Goal: Transaction & Acquisition: Purchase product/service

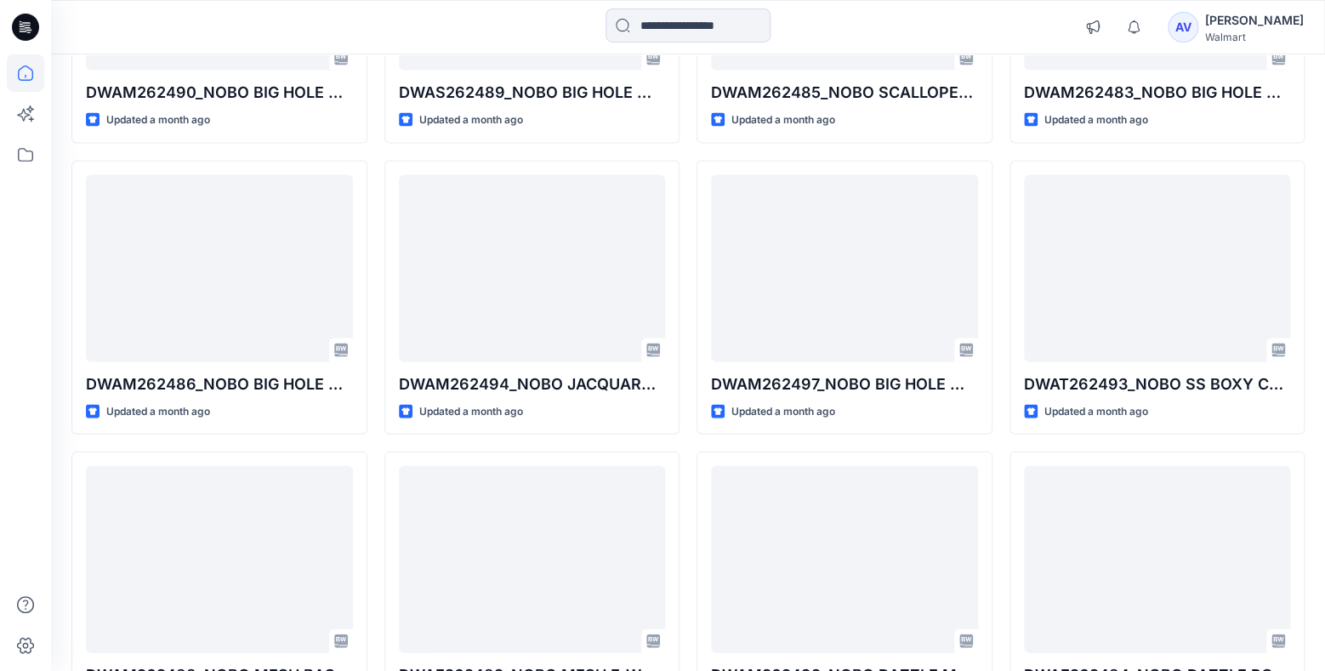
scroll to position [1247, 0]
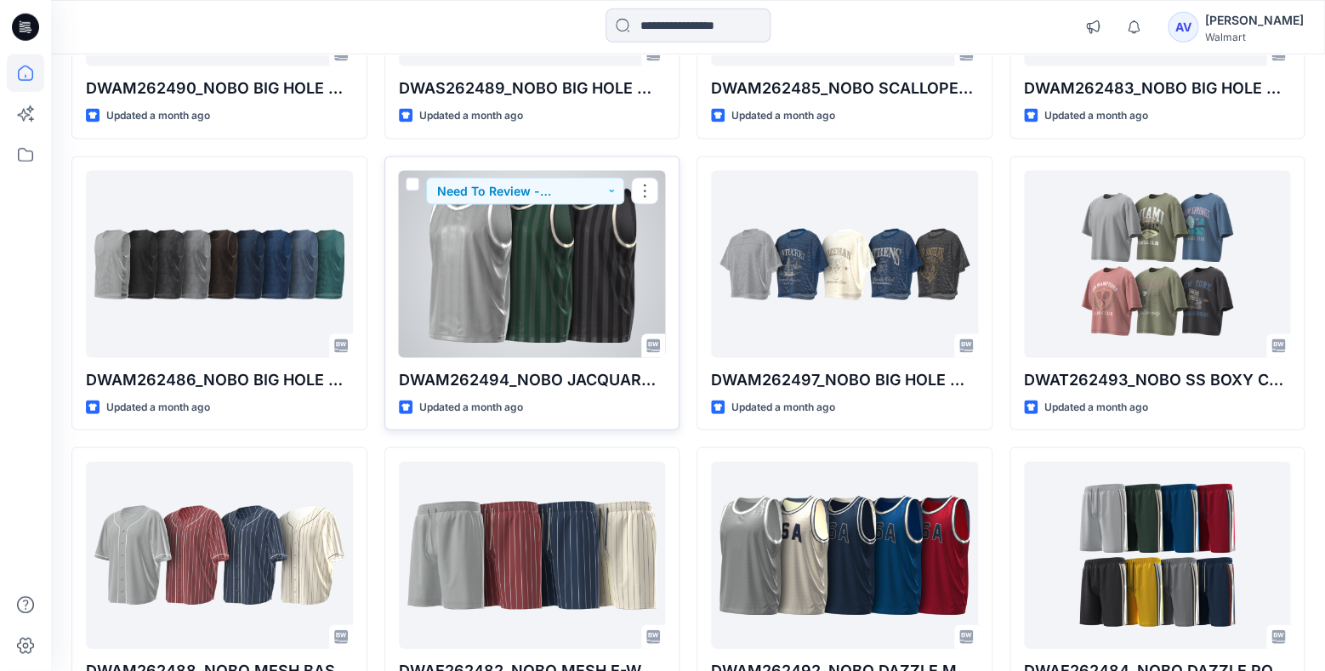
click at [555, 315] on div at bounding box center [532, 264] width 267 height 187
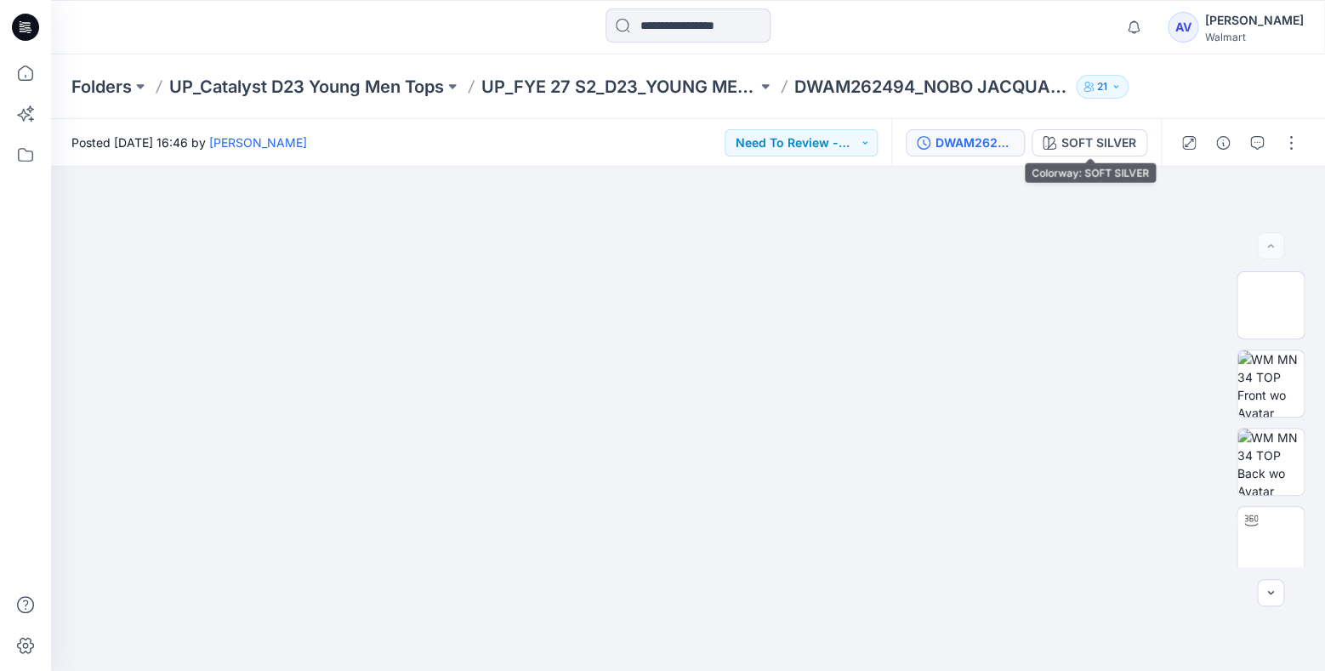
click at [994, 145] on div "DWAM262494_NOBO JACQUARD MESH BASKETBALL TANK W- RIB" at bounding box center [974, 142] width 78 height 19
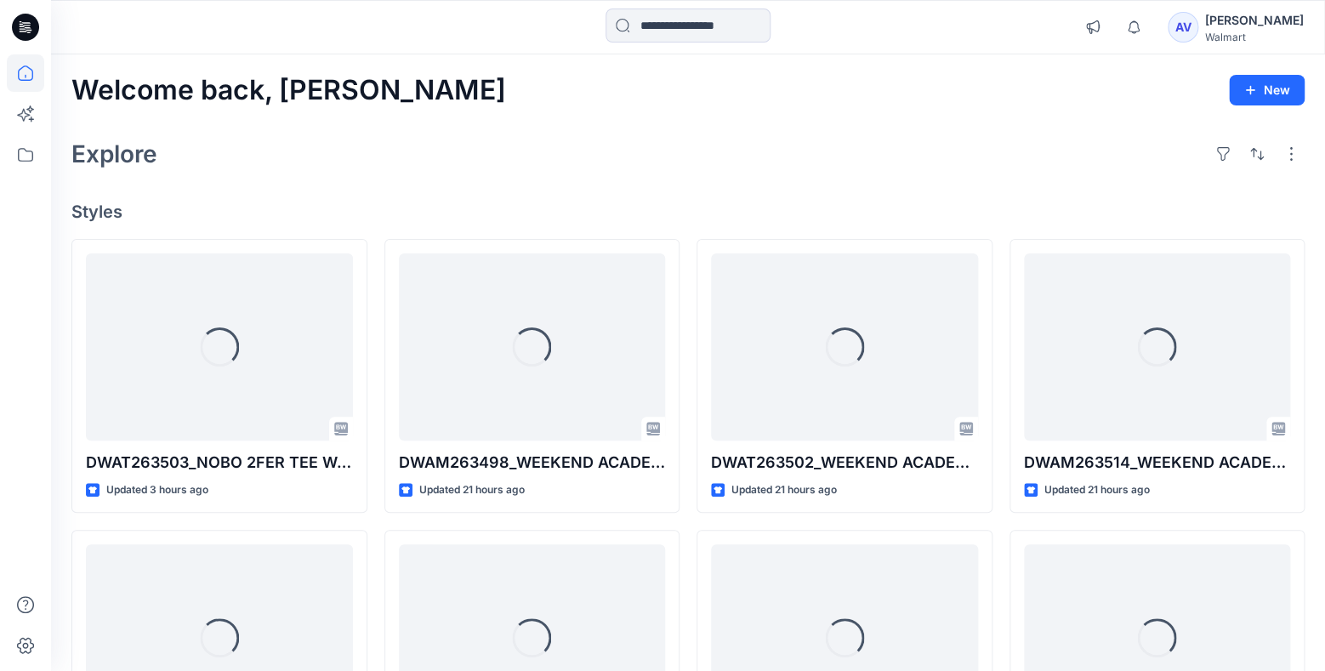
scroll to position [1247, 0]
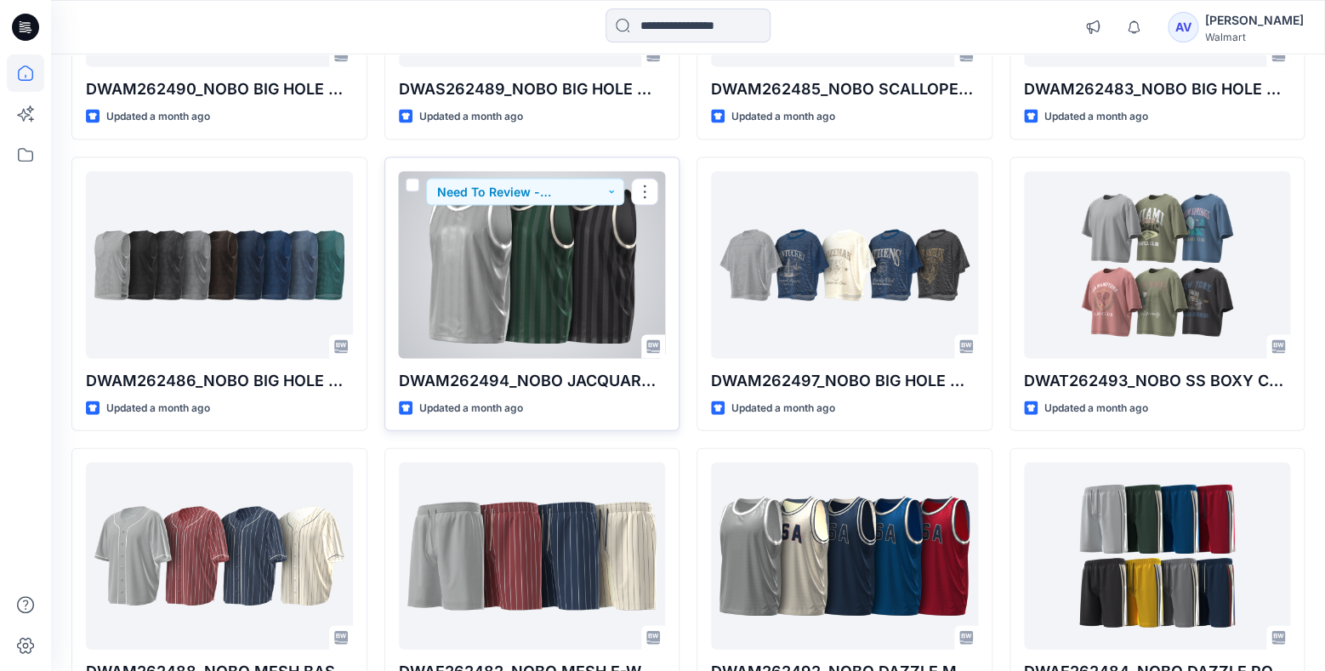
click at [576, 273] on div at bounding box center [532, 264] width 267 height 187
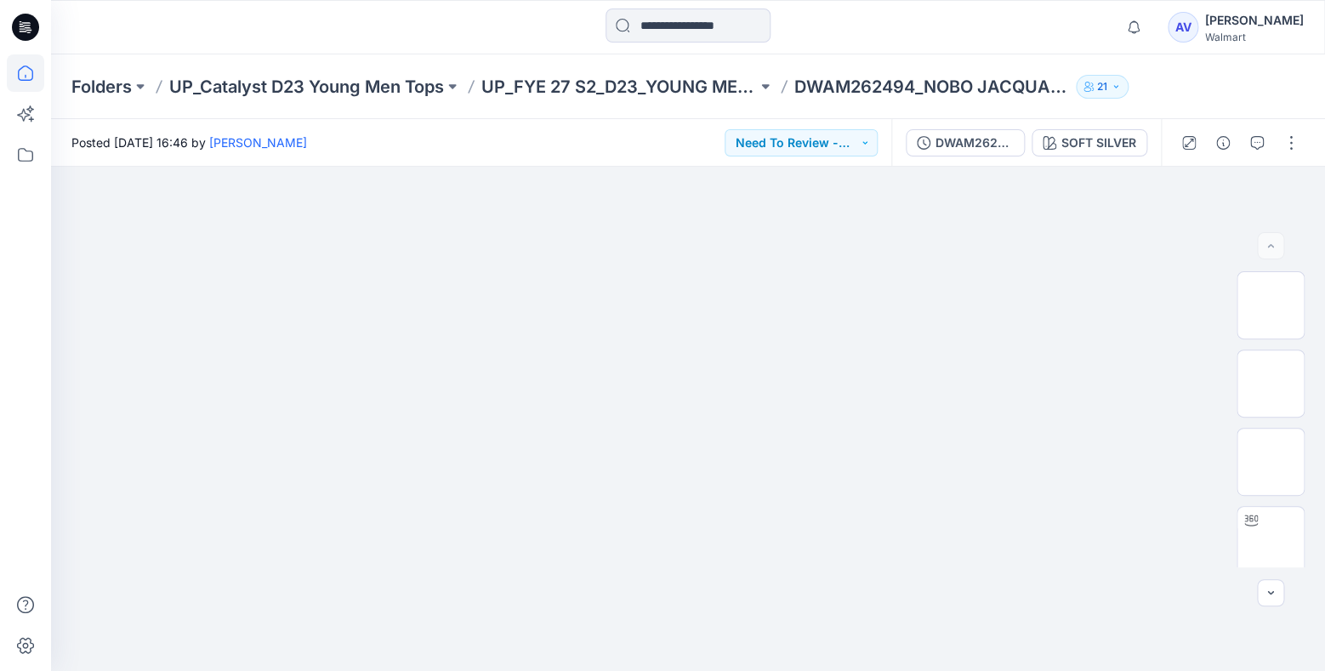
click at [34, 77] on icon at bounding box center [25, 72] width 37 height 37
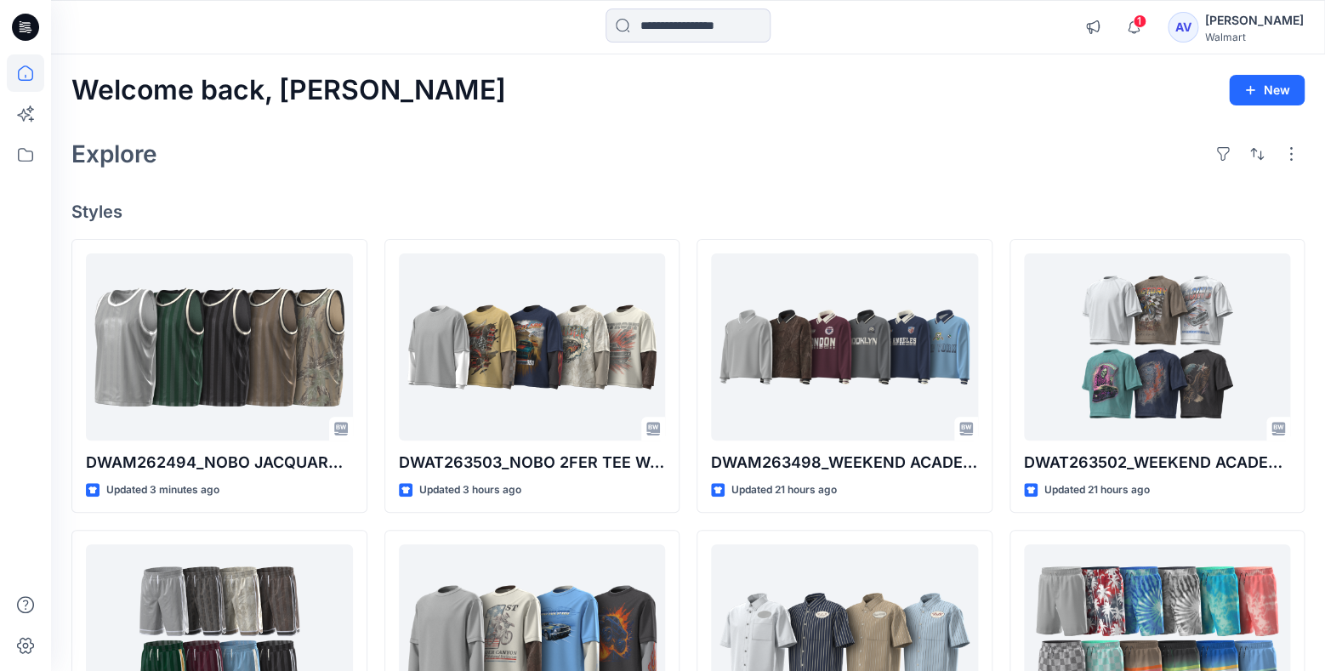
click at [1146, 21] on span "1" at bounding box center [1139, 21] width 14 height 14
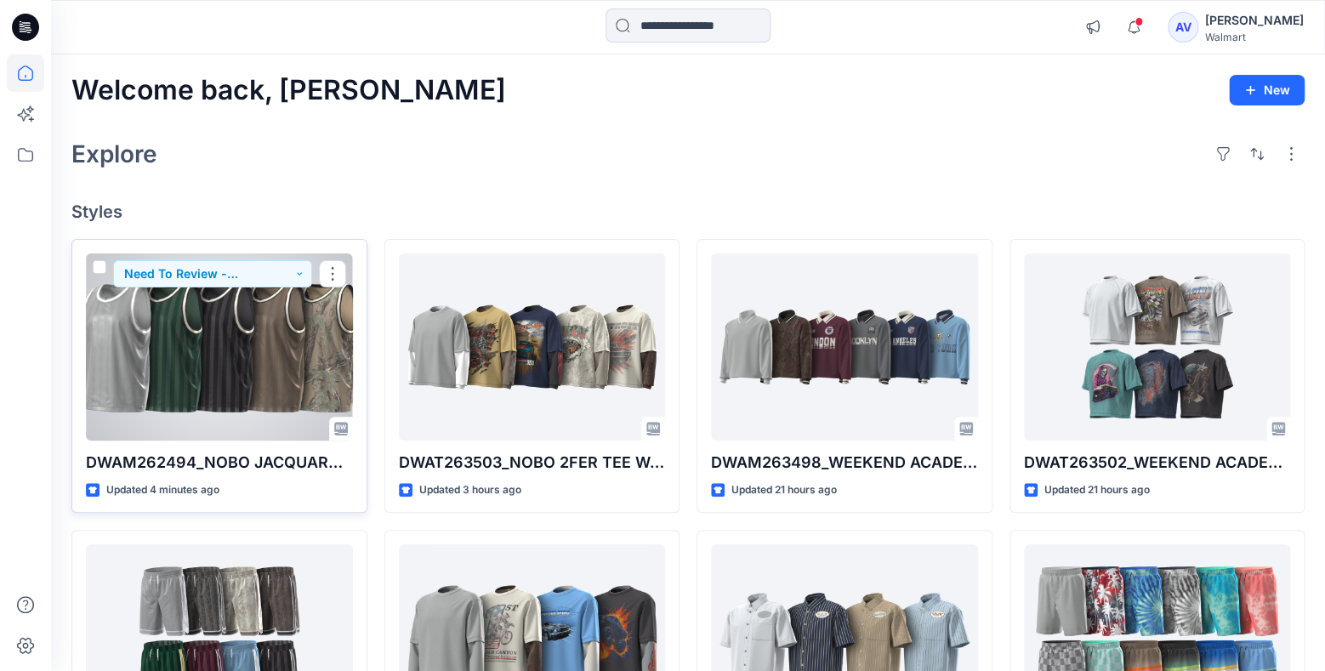
click at [275, 386] on div at bounding box center [219, 346] width 267 height 187
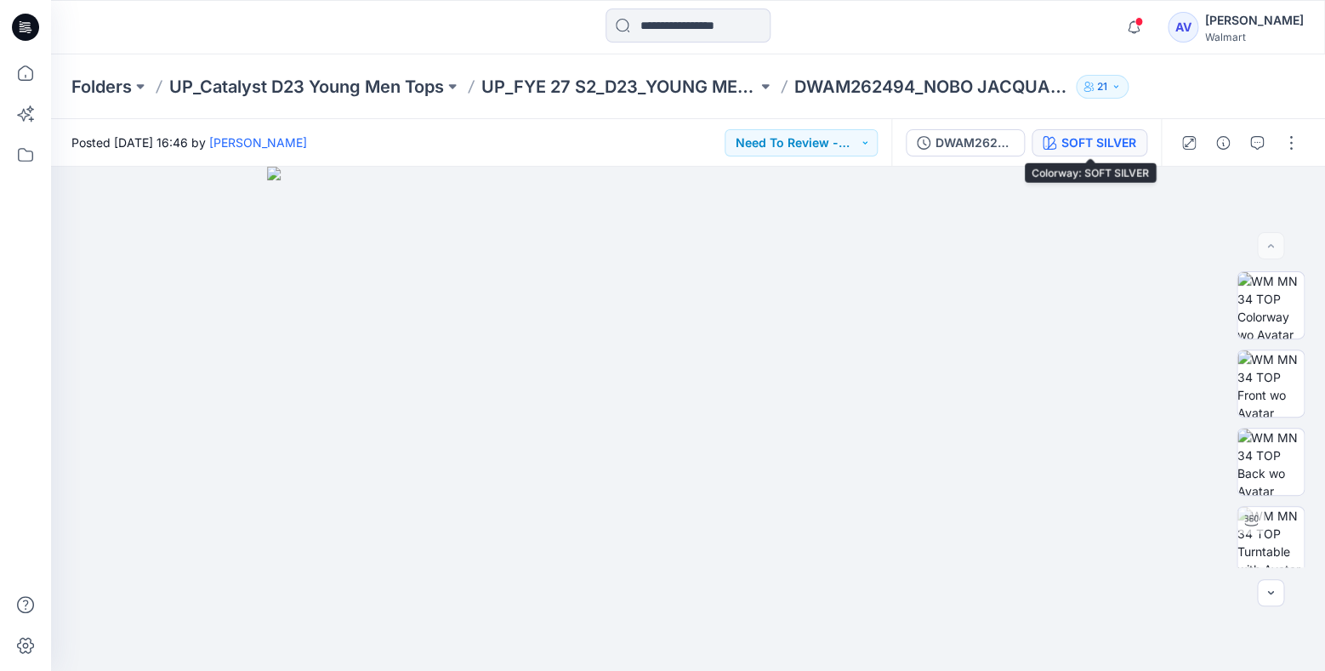
click at [1113, 148] on div "SOFT SILVER" at bounding box center [1098, 142] width 75 height 19
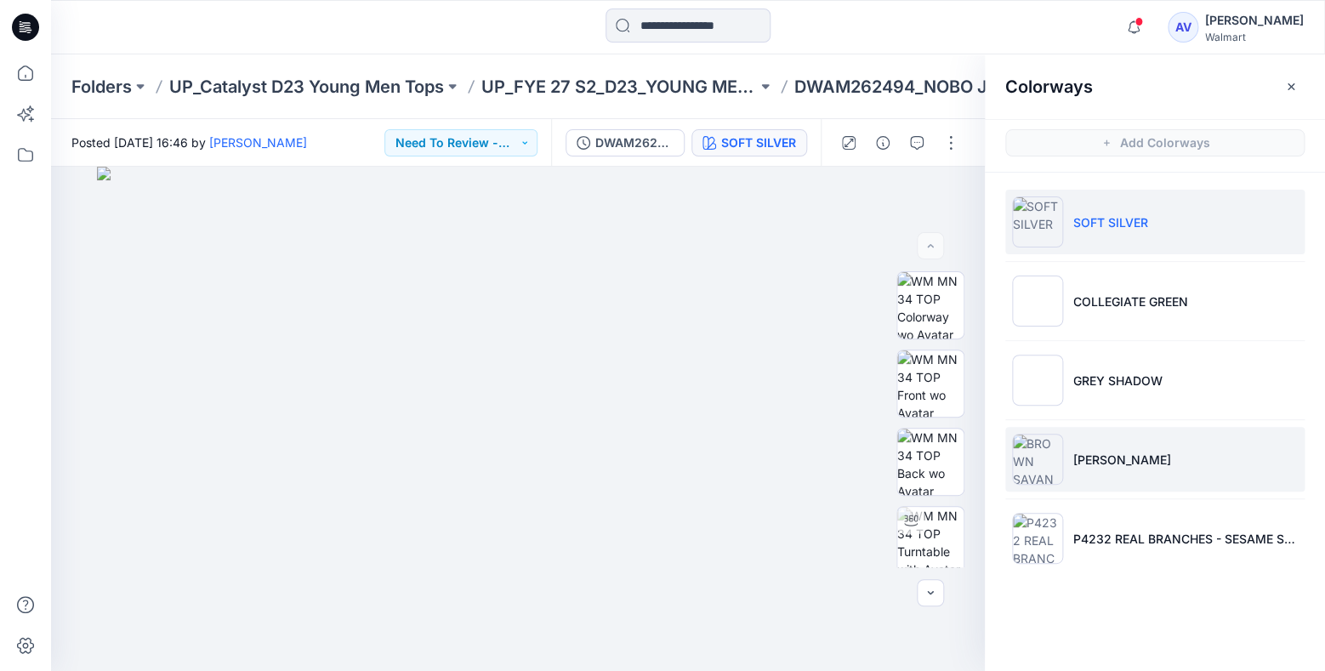
click at [1116, 447] on li "[PERSON_NAME]" at bounding box center [1154, 459] width 299 height 65
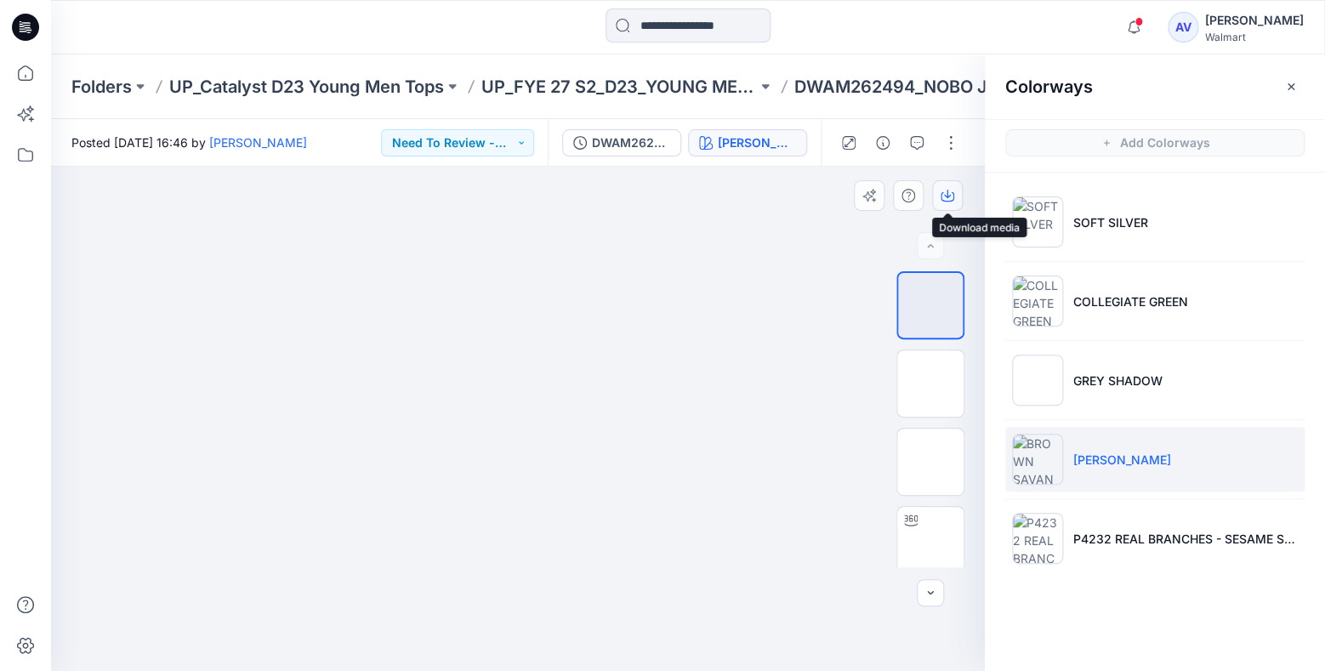
click at [958, 205] on button "button" at bounding box center [947, 195] width 31 height 31
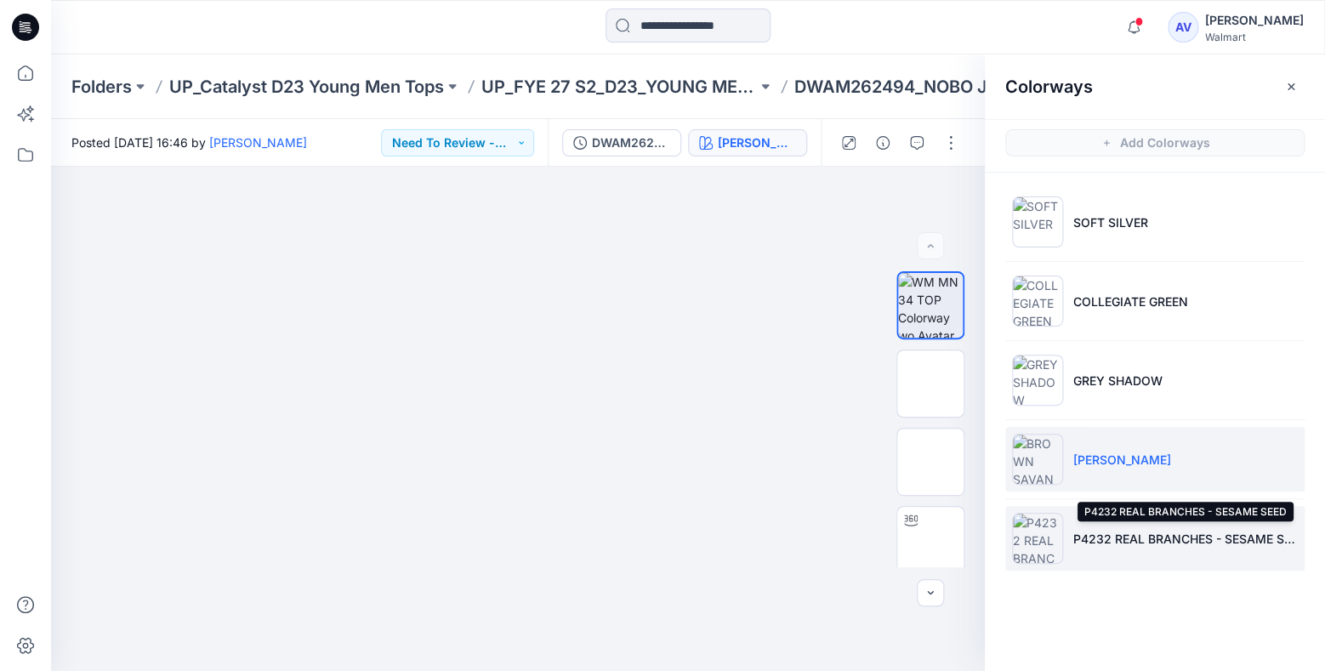
click at [1098, 531] on p "P4232 REAL BRANCHES - SESAME SEED" at bounding box center [1185, 539] width 224 height 18
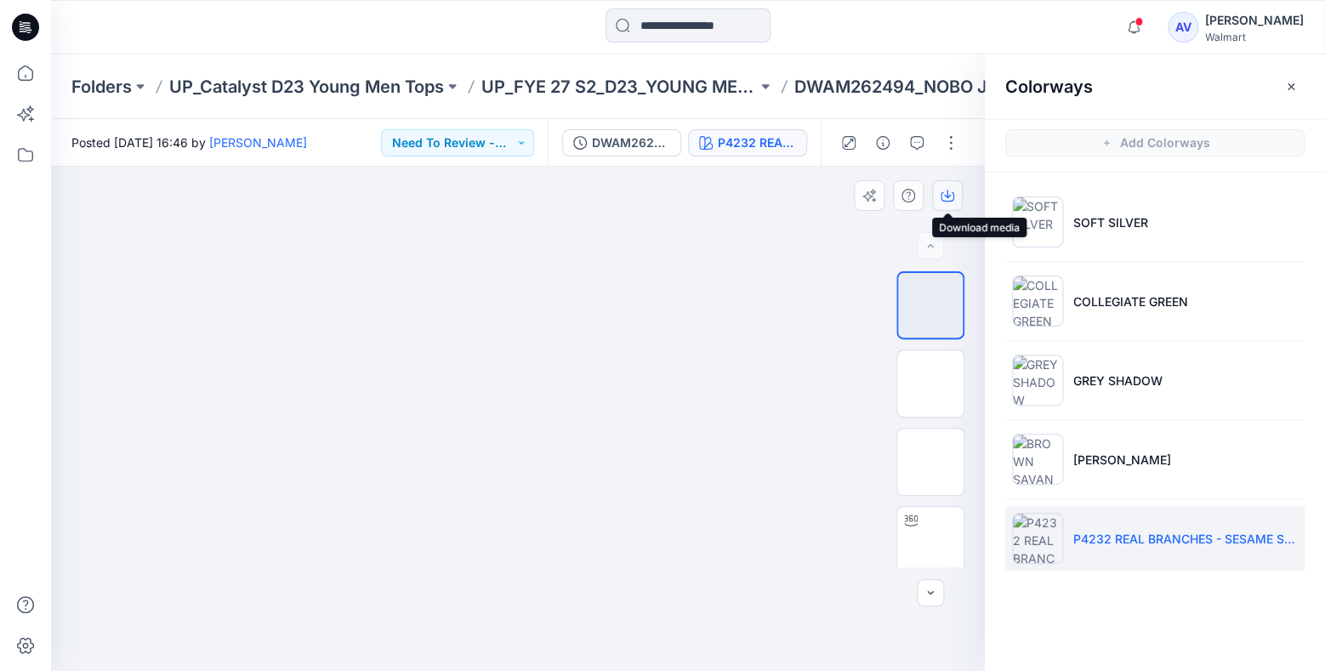
click at [942, 207] on button "button" at bounding box center [947, 195] width 31 height 31
click at [1149, 33] on icon "button" at bounding box center [1133, 27] width 32 height 34
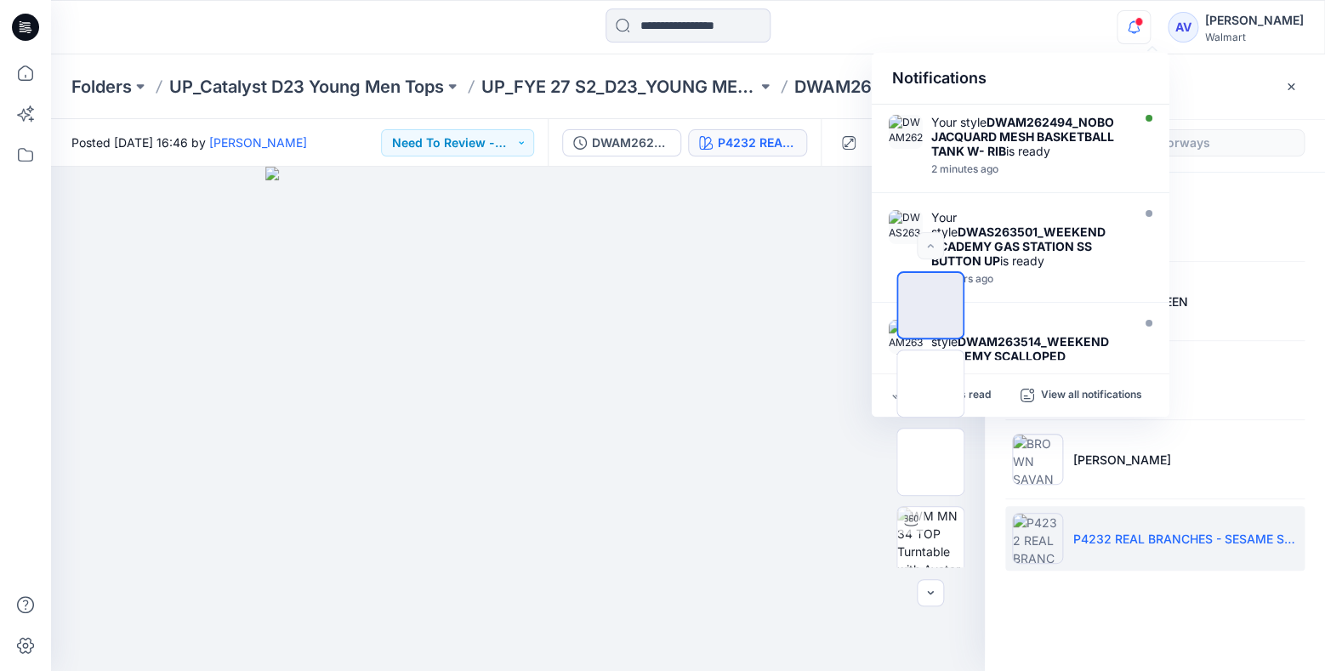
click at [986, 406] on div "Mark all as read View all notifications" at bounding box center [1020, 395] width 298 height 43
click at [981, 398] on div at bounding box center [930, 419] width 109 height 296
